Goal: Communication & Community: Participate in discussion

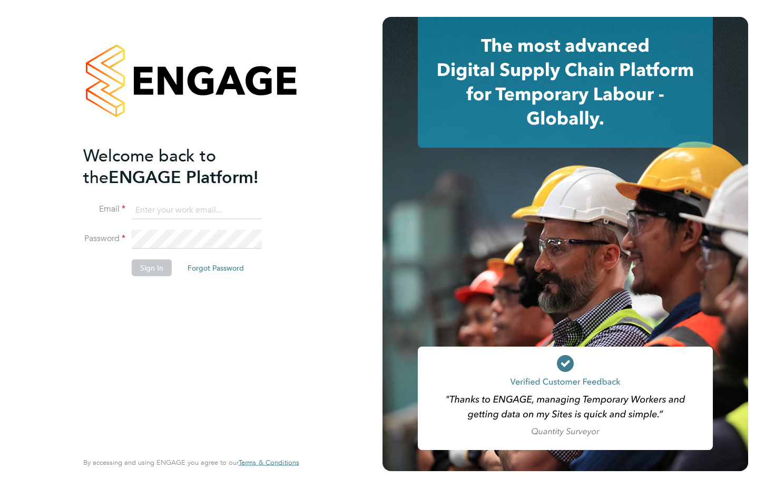
click at [180, 211] on input at bounding box center [197, 209] width 130 height 19
type input "kane.white@ncclondon.ac.uk"
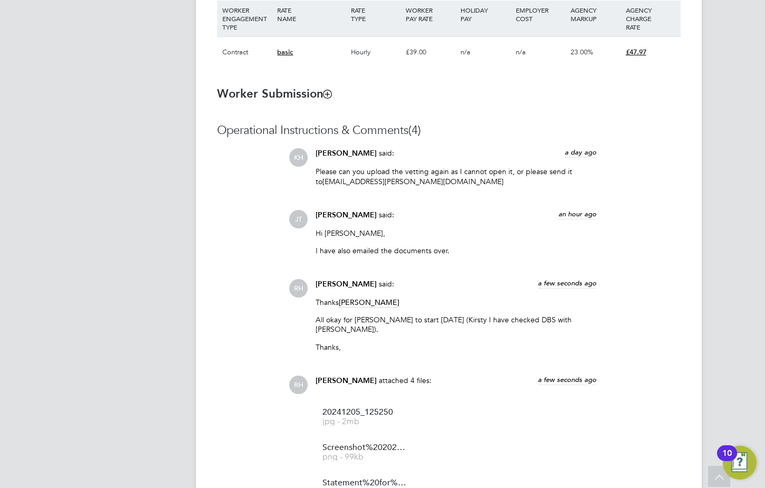
scroll to position [791, 0]
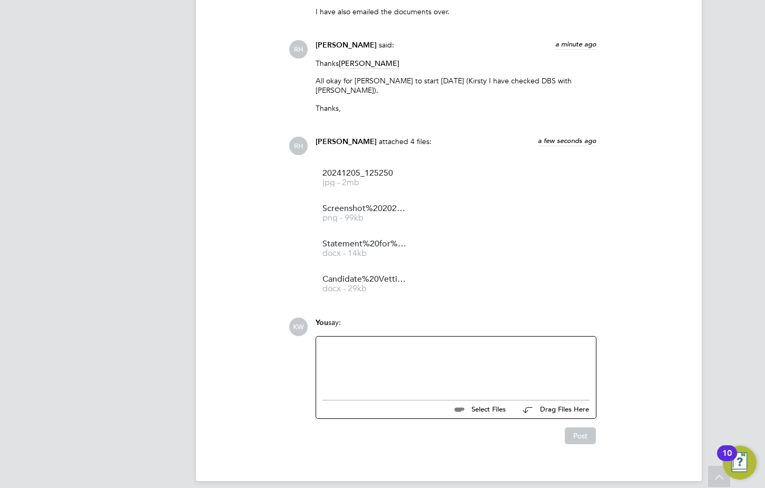
click at [375, 343] on div at bounding box center [456, 365] width 267 height 45
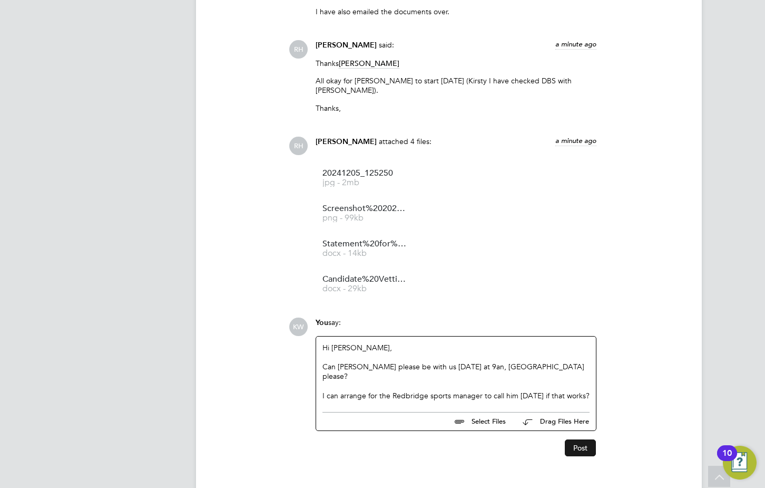
click at [573, 439] on button "Post" at bounding box center [580, 447] width 31 height 17
